Goal: Task Accomplishment & Management: Manage account settings

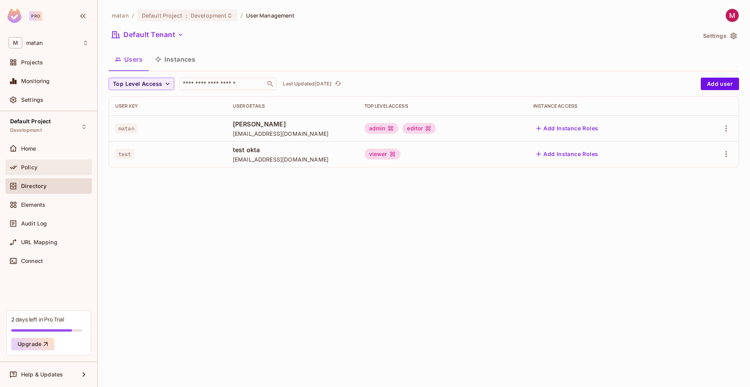
click at [51, 170] on div "Policy" at bounding box center [55, 167] width 68 height 6
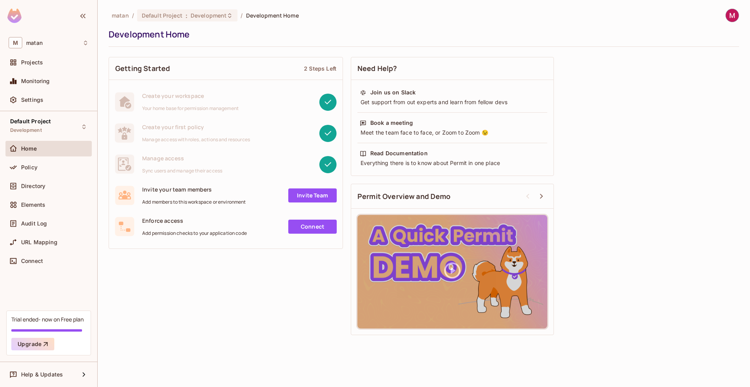
click at [46, 152] on div "Home" at bounding box center [49, 148] width 80 height 9
click at [30, 172] on div "Policy" at bounding box center [48, 168] width 86 height 16
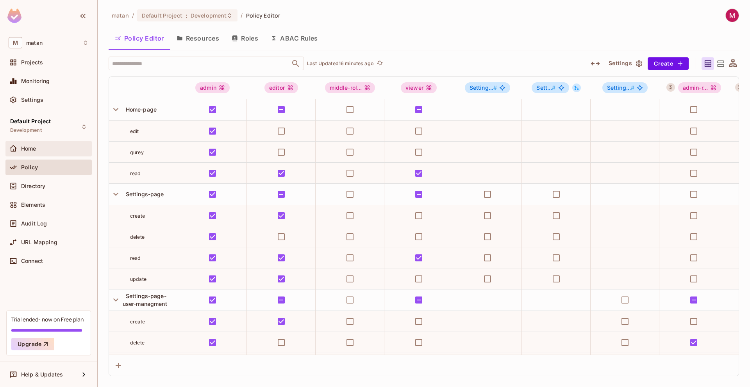
click at [28, 152] on div "Home" at bounding box center [49, 148] width 80 height 9
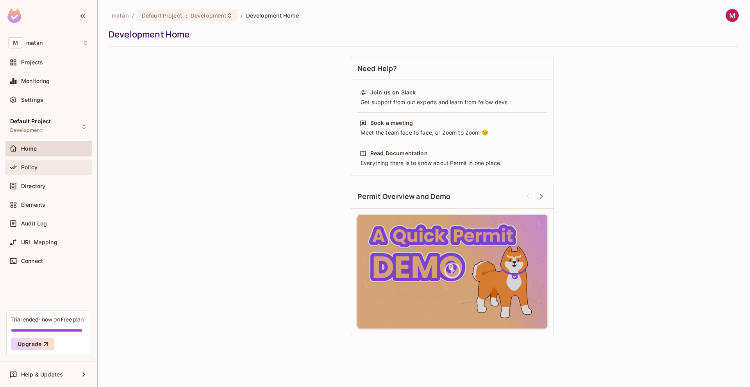
click at [38, 167] on div "Policy" at bounding box center [55, 167] width 68 height 6
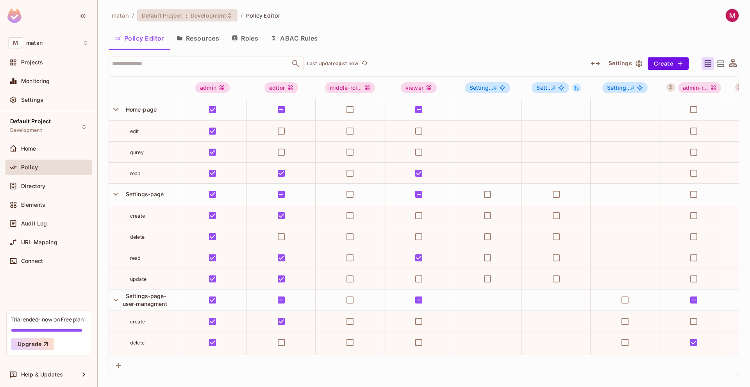
click at [187, 13] on div "Default Project : Development" at bounding box center [183, 15] width 82 height 7
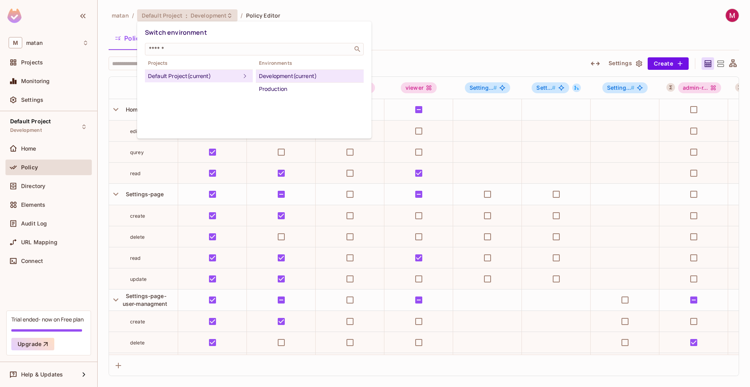
click at [187, 13] on div at bounding box center [375, 193] width 750 height 387
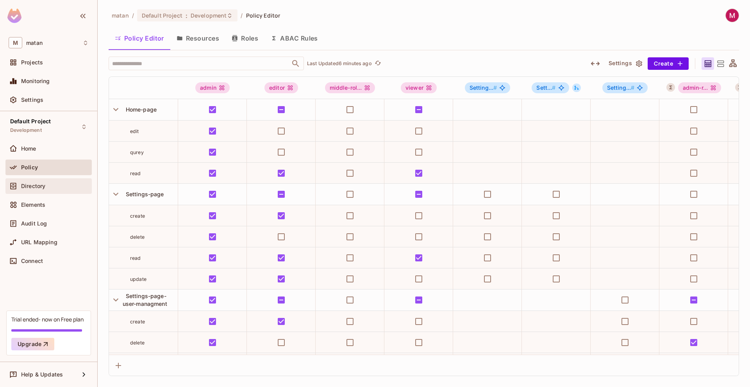
click at [34, 185] on span "Directory" at bounding box center [33, 186] width 24 height 6
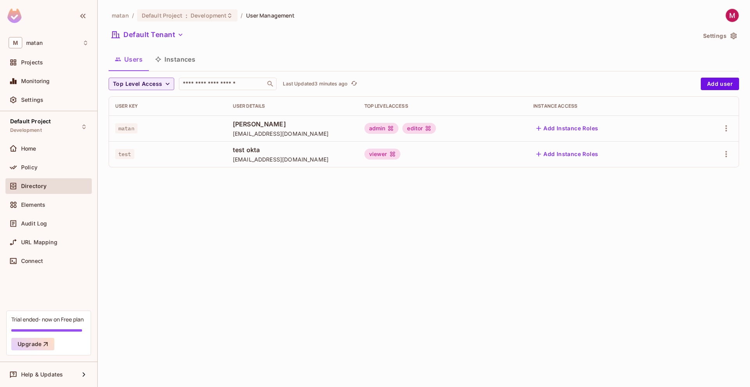
click at [717, 36] on button "Settings" at bounding box center [719, 36] width 39 height 12
click at [37, 59] on div "Projects" at bounding box center [49, 62] width 80 height 9
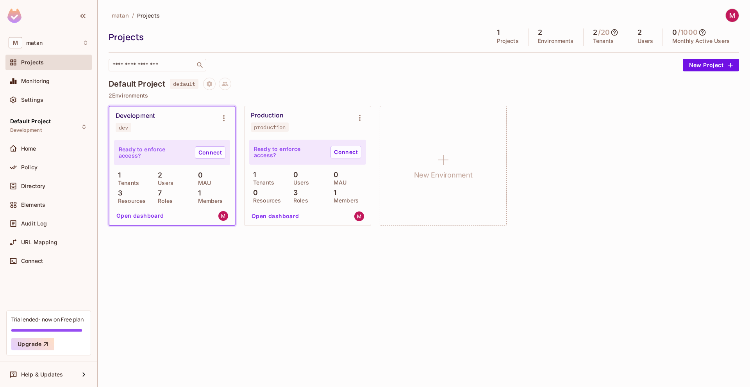
click at [731, 23] on div "matan / Projects Projects 1 Projects 2 Environments 2 / 20 Tenants 2 Users 0 / …" at bounding box center [424, 40] width 630 height 63
click at [732, 21] on img at bounding box center [732, 15] width 13 height 13
click at [703, 12] on div at bounding box center [375, 193] width 750 height 387
click at [129, 31] on div "Projects 1 Projects 2 Environments 2 / 20 Tenants 2 Users 0 / 1000 Monthly Acti…" at bounding box center [424, 38] width 630 height 18
click at [123, 12] on span "matan" at bounding box center [120, 15] width 17 height 7
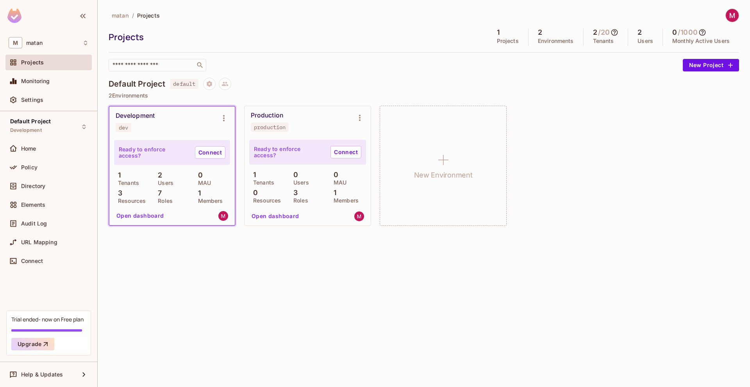
click at [123, 16] on span "matan" at bounding box center [120, 15] width 17 height 7
click at [137, 77] on div "matan / Projects Projects 1 Projects 2 Environments 2 / 20 Tenants 2 Users 0 / …" at bounding box center [424, 122] width 630 height 226
drag, startPoint x: 160, startPoint y: 150, endPoint x: 146, endPoint y: 138, distance: 18.3
click at [159, 151] on p "Ready to enforce access?" at bounding box center [154, 152] width 70 height 12
click at [129, 116] on div "Development" at bounding box center [135, 116] width 39 height 8
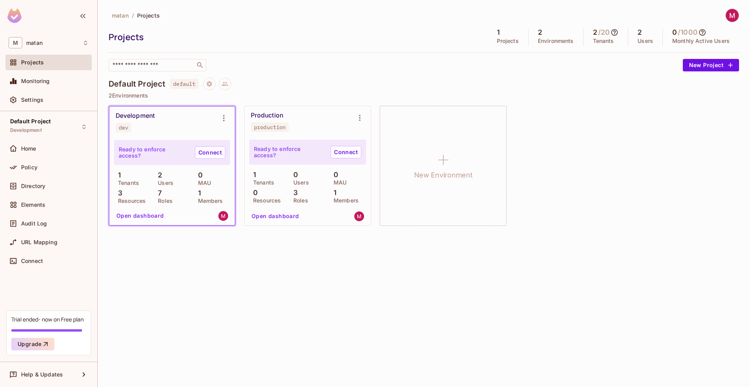
click at [282, 120] on div "Production production" at bounding box center [301, 122] width 101 height 20
click at [144, 103] on div "Default Project default 2 Environments Development dev Ready to enforce access?…" at bounding box center [424, 156] width 630 height 157
click at [121, 93] on p "2 Environments" at bounding box center [424, 96] width 630 height 6
click at [124, 109] on div "Development dev" at bounding box center [171, 122] width 125 height 31
click at [211, 84] on icon "Project settings" at bounding box center [209, 83] width 7 height 7
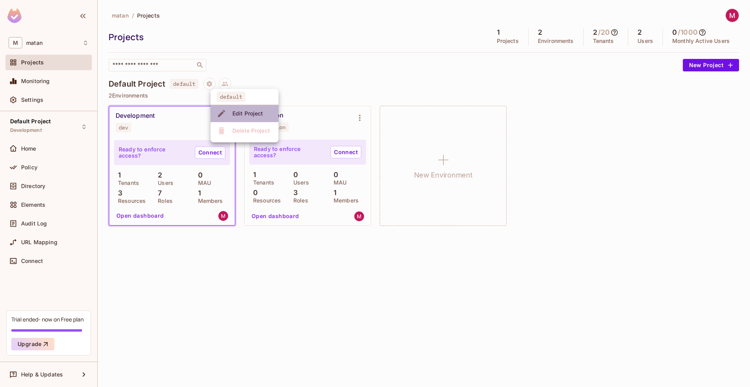
click at [236, 115] on div "Edit Project" at bounding box center [247, 114] width 31 height 8
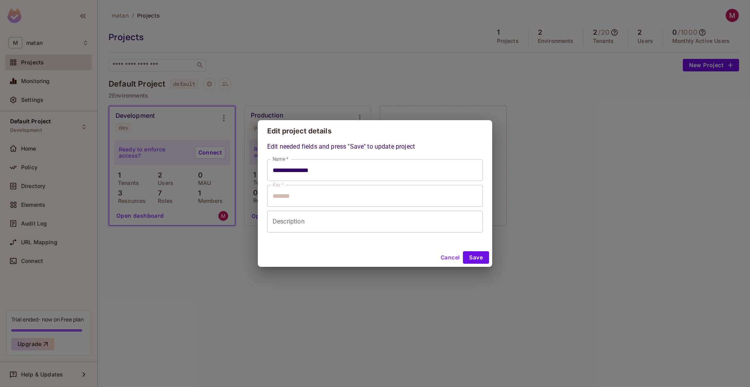
click at [453, 258] on button "Cancel" at bounding box center [449, 258] width 25 height 12
type input "**********"
type input "*******"
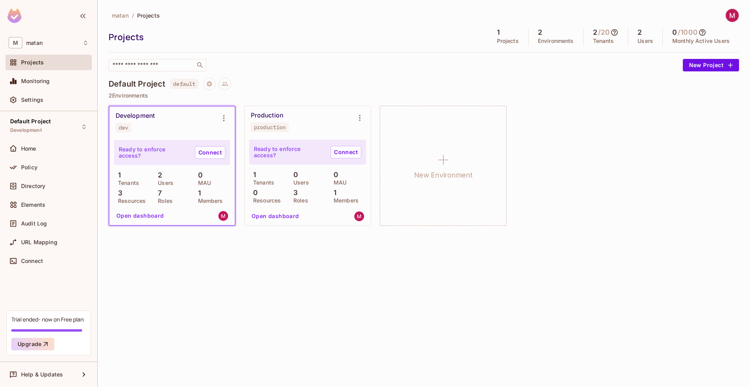
click at [646, 38] on p "Users" at bounding box center [645, 41] width 16 height 6
click at [643, 43] on p "Users" at bounding box center [645, 41] width 16 height 6
click at [732, 18] on img at bounding box center [732, 15] width 13 height 13
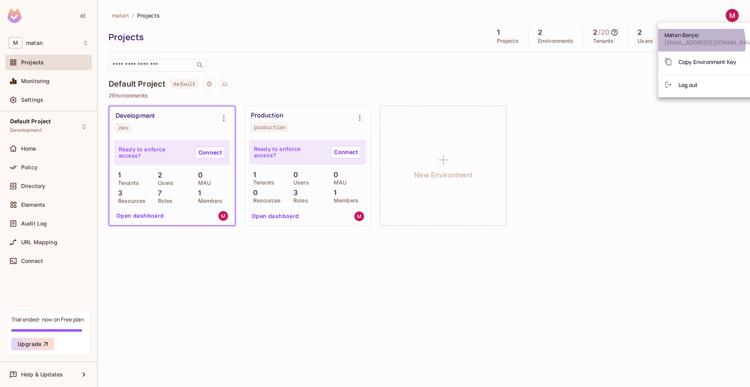
click at [693, 43] on span "matanb@cyclops.security" at bounding box center [710, 42] width 93 height 7
click at [692, 41] on span "matanb@cyclops.security" at bounding box center [710, 42] width 93 height 7
drag, startPoint x: 448, startPoint y: 86, endPoint x: 423, endPoint y: 82, distance: 25.2
click at [448, 86] on div at bounding box center [375, 193] width 750 height 387
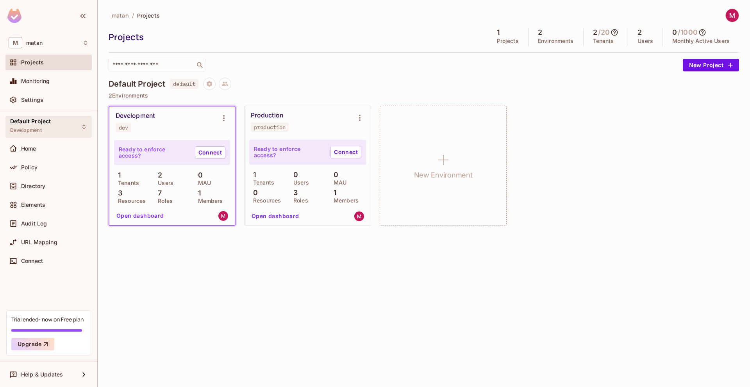
click at [33, 120] on span "Default Project" at bounding box center [30, 121] width 41 height 6
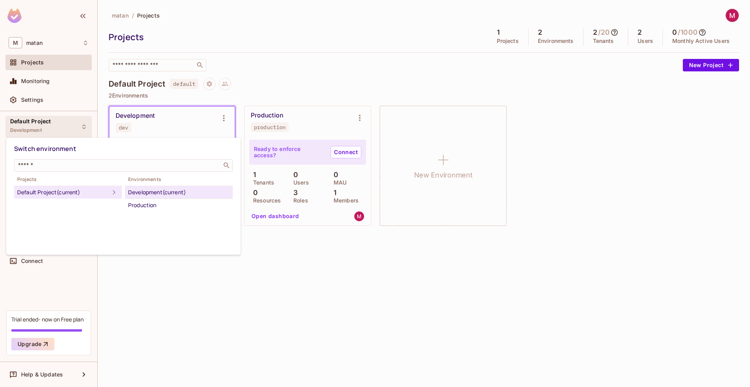
click at [33, 122] on div at bounding box center [375, 193] width 750 height 387
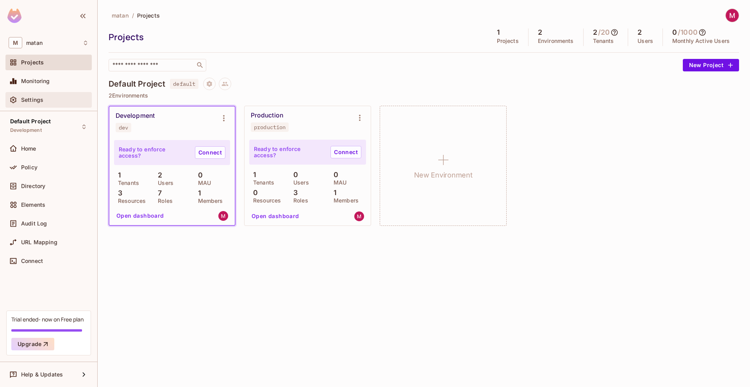
click at [36, 95] on div "Settings" at bounding box center [49, 99] width 80 height 9
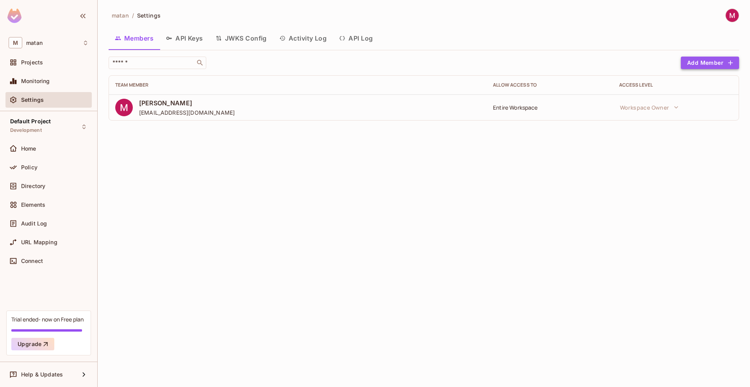
click at [709, 66] on button "Add Member" at bounding box center [710, 63] width 58 height 12
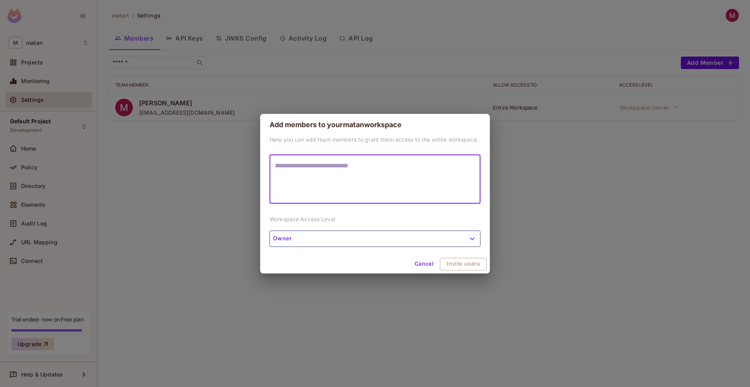
click at [320, 247] on div "Here you can add team members to grant them access to the entire workspace. * ​…" at bounding box center [375, 195] width 230 height 119
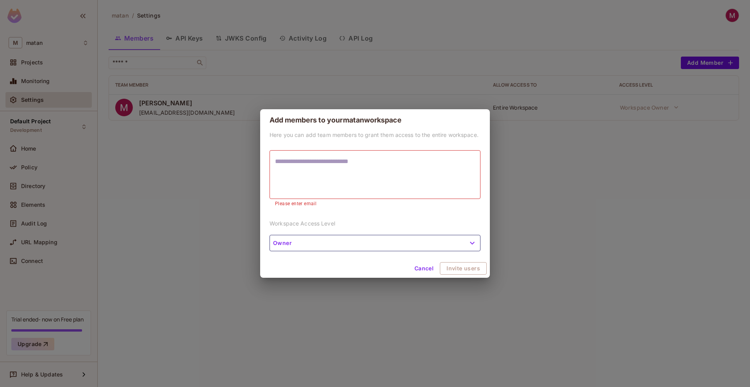
click at [358, 210] on div "Here you can add team members to grant them access to the entire workspace. * ​…" at bounding box center [375, 195] width 230 height 128
click at [380, 160] on textarea at bounding box center [375, 175] width 200 height 36
drag, startPoint x: 429, startPoint y: 270, endPoint x: 328, endPoint y: 159, distance: 149.6
click at [328, 159] on form "Add members to your matan workspace Here you can add team members to grant them…" at bounding box center [375, 193] width 230 height 169
click at [322, 167] on textarea at bounding box center [375, 175] width 200 height 36
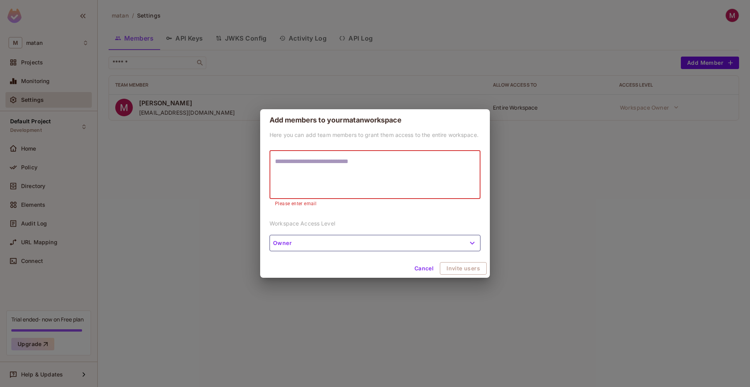
click at [420, 268] on button "Cancel" at bounding box center [423, 268] width 25 height 12
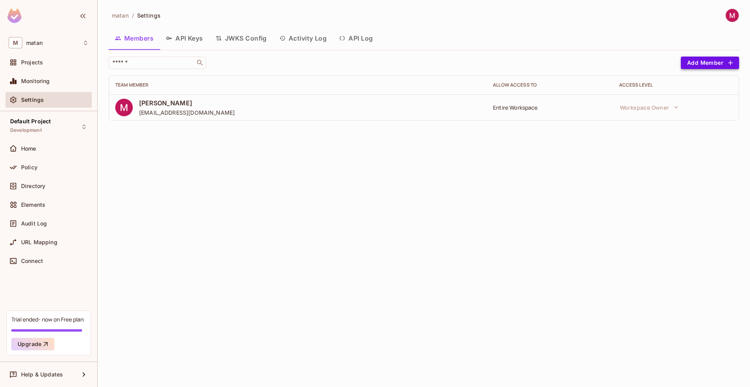
click at [708, 64] on button "Add Member" at bounding box center [710, 63] width 58 height 12
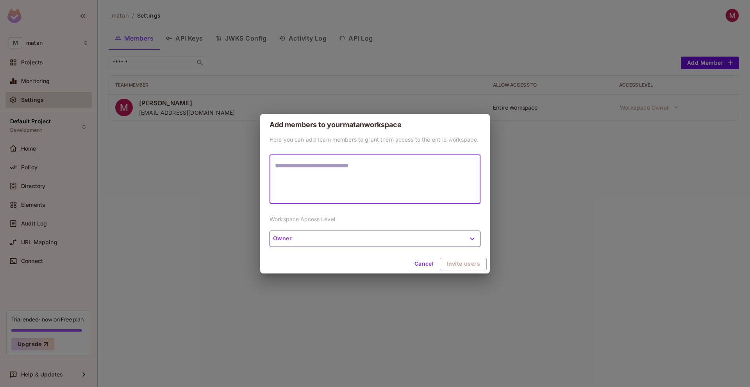
click at [357, 171] on textarea at bounding box center [375, 179] width 200 height 36
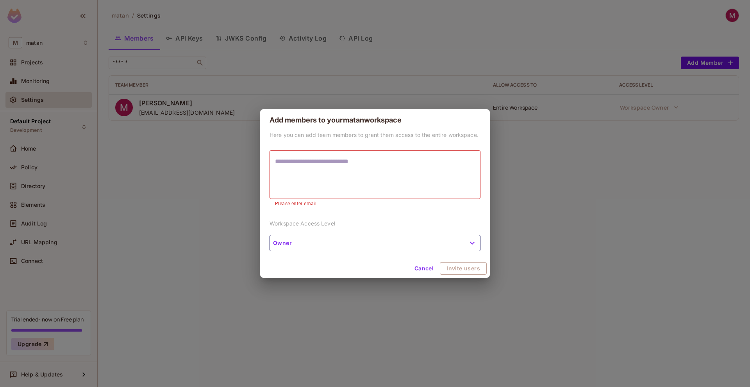
click at [530, 190] on div "Add members to your matan workspace Here you can add team members to grant them…" at bounding box center [375, 193] width 750 height 387
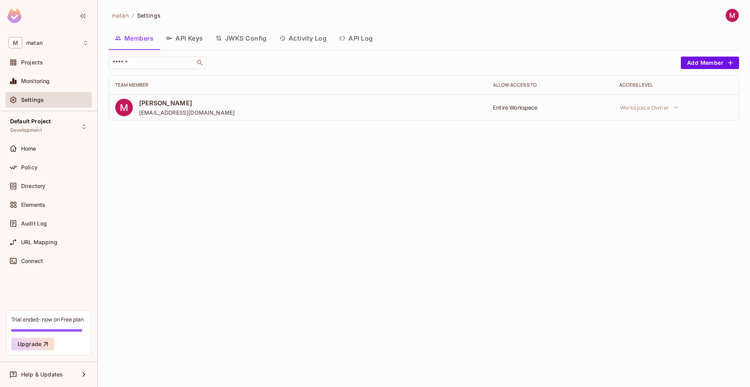
click at [130, 139] on div "matan / Settings Members API Keys JWKS Config Activity Log API Log ​ Add Member…" at bounding box center [424, 193] width 652 height 387
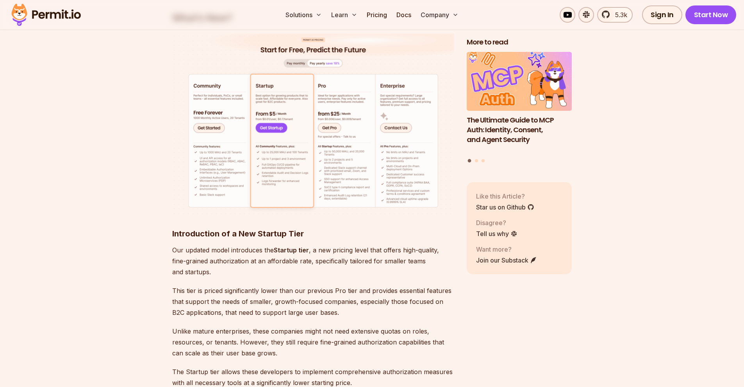
scroll to position [829, 0]
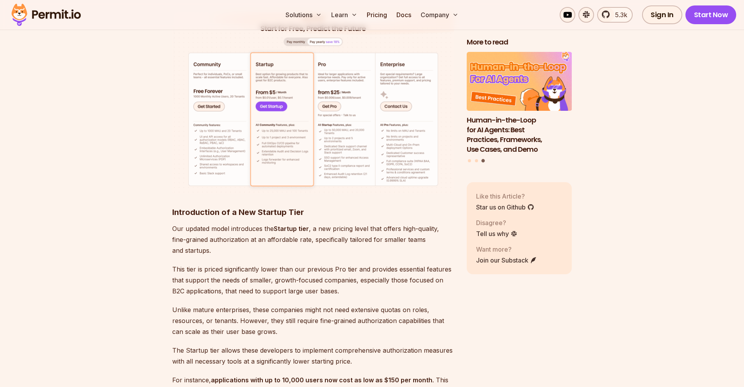
click at [339, 91] on img at bounding box center [313, 103] width 282 height 182
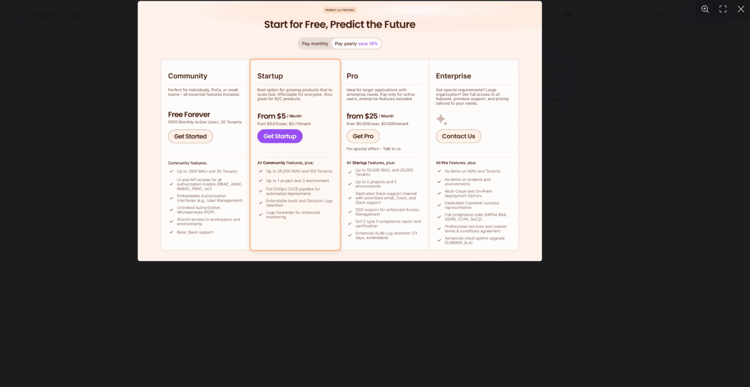
click at [339, 107] on img "You can close this modal content with the ESC key" at bounding box center [340, 131] width 404 height 261
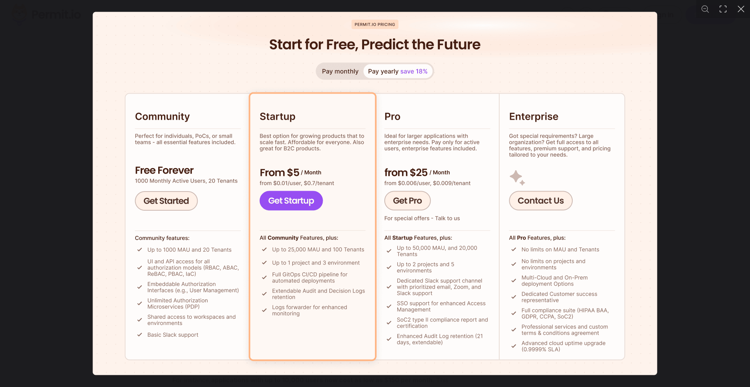
click at [428, 151] on img "You can close this modal content with the ESC key" at bounding box center [375, 194] width 565 height 364
click at [446, 189] on img "You can close this modal content with the ESC key" at bounding box center [375, 194] width 565 height 364
click at [744, 10] on button "You can close this modal content with the ESC key" at bounding box center [741, 9] width 18 height 18
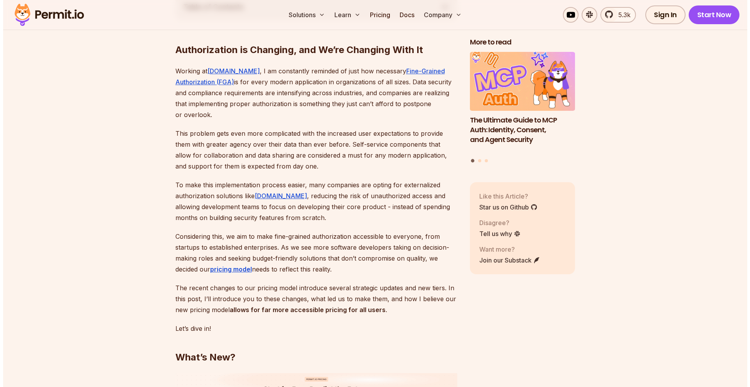
scroll to position [687, 0]
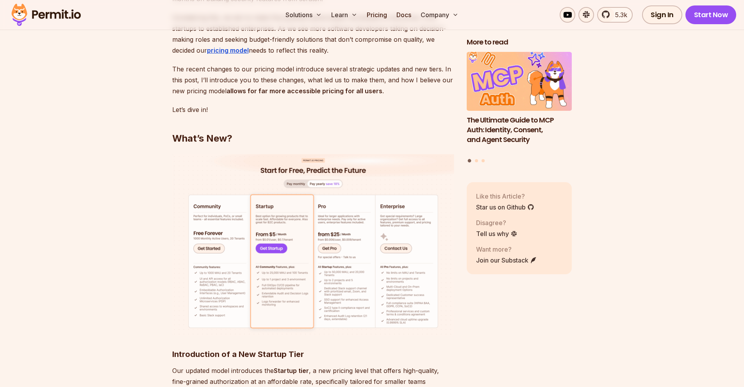
click at [220, 294] on img at bounding box center [313, 245] width 282 height 182
